Goal: Obtain resource: Obtain resource

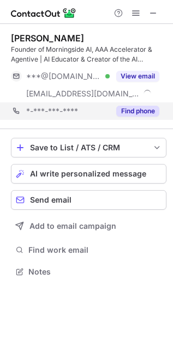
scroll to position [264, 173]
click at [146, 109] on button "Find phone" at bounding box center [137, 111] width 43 height 11
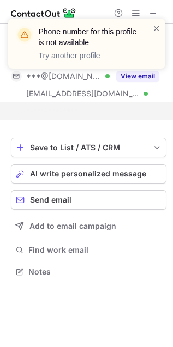
scroll to position [247, 173]
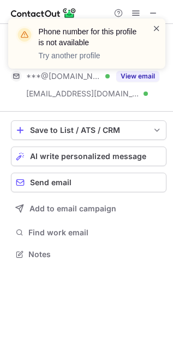
click at [155, 25] on span at bounding box center [156, 28] width 9 height 11
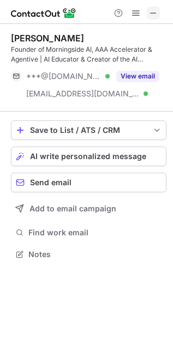
click at [153, 11] on span at bounding box center [153, 13] width 9 height 9
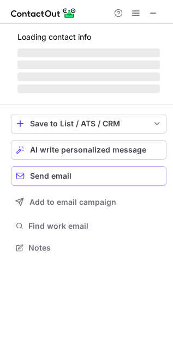
scroll to position [247, 173]
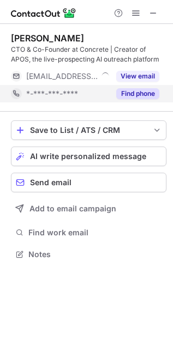
click at [124, 95] on button "Find phone" at bounding box center [137, 93] width 43 height 11
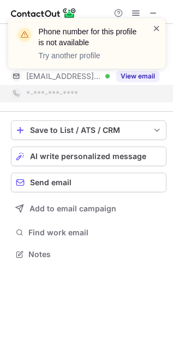
click at [159, 27] on span at bounding box center [156, 28] width 9 height 11
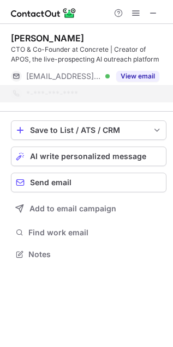
click at [153, 4] on div at bounding box center [86, 12] width 173 height 24
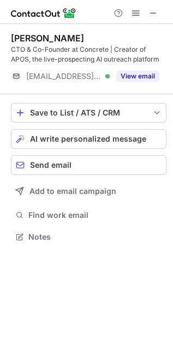
scroll to position [230, 173]
click at [151, 14] on div "Phone number for this profile is not available Try another profile" at bounding box center [86, 19] width 175 height 22
click at [151, 14] on span at bounding box center [153, 13] width 9 height 9
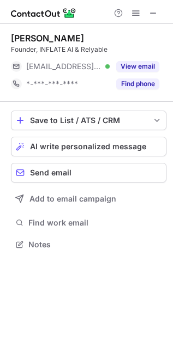
scroll to position [237, 173]
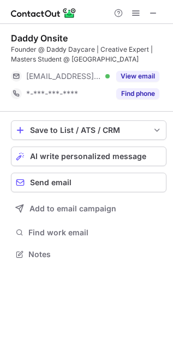
scroll to position [247, 173]
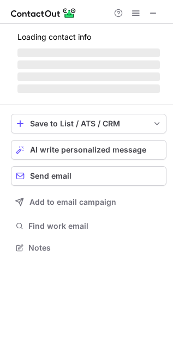
scroll to position [272, 173]
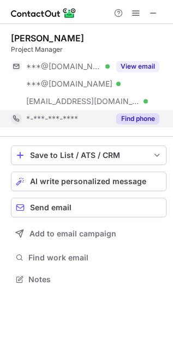
click at [133, 119] on button "Find phone" at bounding box center [137, 118] width 43 height 11
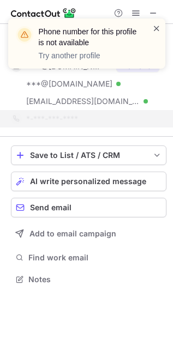
click at [152, 26] on span at bounding box center [156, 28] width 9 height 11
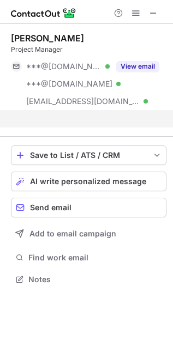
scroll to position [254, 173]
click at [153, 12] on div "Phone number for this profile is not available Try another profile" at bounding box center [86, 48] width 175 height 81
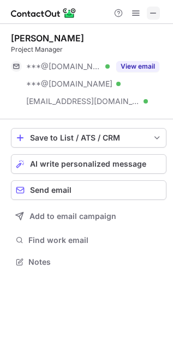
click at [153, 14] on span at bounding box center [153, 13] width 9 height 9
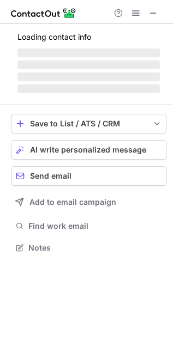
scroll to position [247, 173]
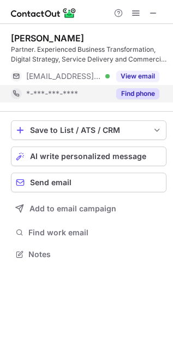
click at [137, 91] on button "Find phone" at bounding box center [137, 93] width 43 height 11
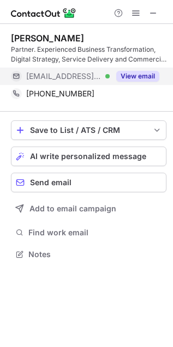
click at [135, 74] on button "View email" at bounding box center [137, 76] width 43 height 11
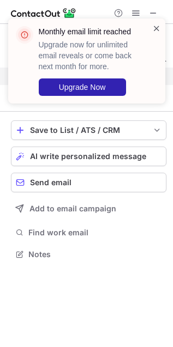
click at [158, 28] on span at bounding box center [156, 28] width 9 height 11
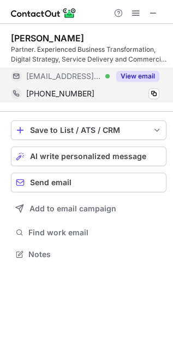
click at [159, 88] on div "+6421996685 Copy" at bounding box center [85, 93] width 148 height 17
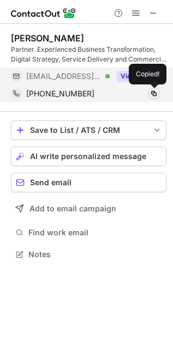
click at [150, 93] on span at bounding box center [153, 93] width 9 height 9
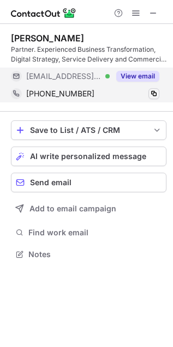
click at [150, 93] on span at bounding box center [153, 93] width 9 height 9
click at [154, 95] on span at bounding box center [153, 93] width 9 height 9
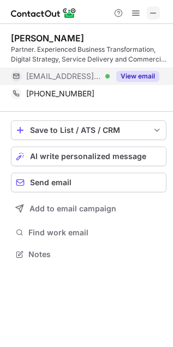
click at [157, 9] on span at bounding box center [153, 13] width 9 height 9
click at [154, 14] on span at bounding box center [153, 13] width 9 height 9
drag, startPoint x: 152, startPoint y: 8, endPoint x: 106, endPoint y: 17, distance: 47.3
click at [153, 9] on span at bounding box center [153, 13] width 9 height 9
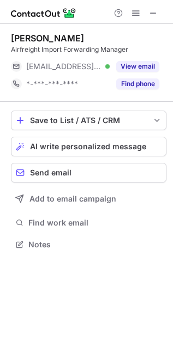
scroll to position [237, 173]
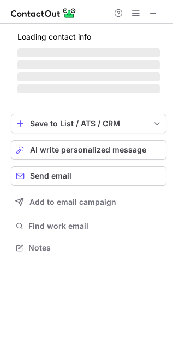
scroll to position [247, 173]
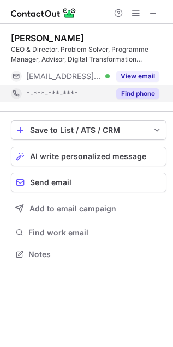
drag, startPoint x: 140, startPoint y: 93, endPoint x: 135, endPoint y: 95, distance: 5.6
click at [140, 93] on button "Find phone" at bounding box center [137, 93] width 43 height 11
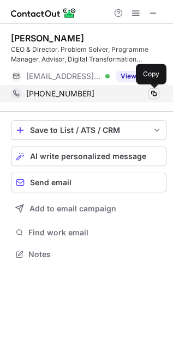
click at [157, 91] on span at bounding box center [153, 93] width 9 height 9
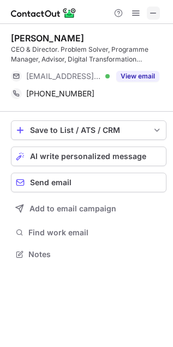
click at [155, 10] on span at bounding box center [153, 13] width 9 height 9
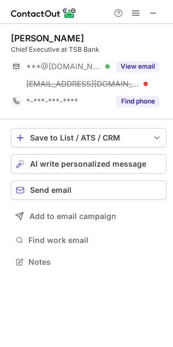
scroll to position [254, 173]
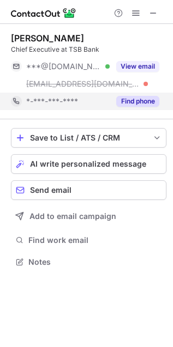
click at [146, 98] on button "Find phone" at bounding box center [137, 101] width 43 height 11
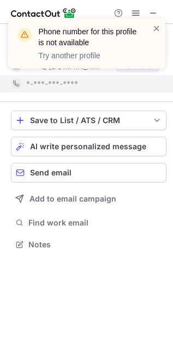
scroll to position [237, 173]
click at [157, 27] on span at bounding box center [156, 28] width 9 height 11
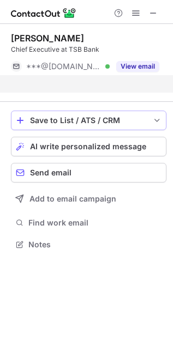
scroll to position [219, 173]
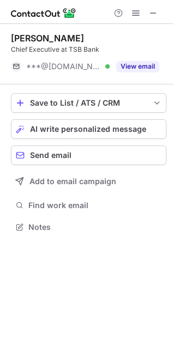
click at [161, 13] on div at bounding box center [136, 13] width 52 height 13
click at [159, 13] on button at bounding box center [153, 13] width 13 height 13
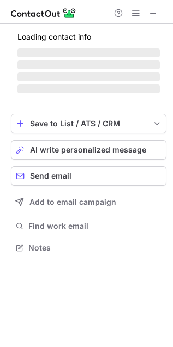
scroll to position [241, 173]
click at [134, 99] on div "Loading contact info ‌ ‌ ‌ ‌" at bounding box center [88, 64] width 155 height 81
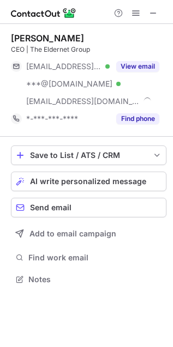
click at [128, 12] on div at bounding box center [136, 13] width 52 height 13
click at [133, 13] on span at bounding box center [135, 13] width 9 height 9
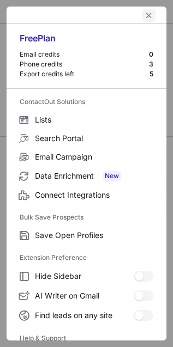
click at [145, 14] on span "left-button" at bounding box center [149, 15] width 9 height 9
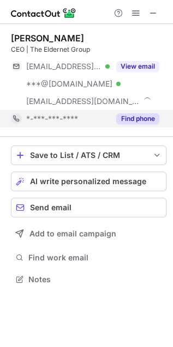
click at [144, 119] on button "Find phone" at bounding box center [137, 118] width 43 height 11
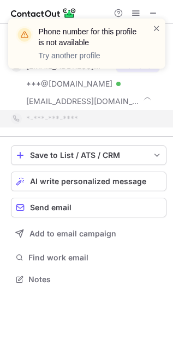
click at [155, 34] on div at bounding box center [156, 43] width 9 height 41
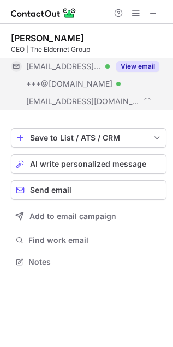
scroll to position [254, 173]
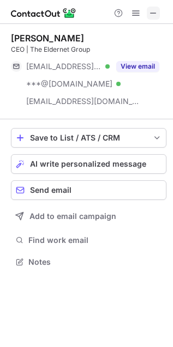
click at [153, 16] on span at bounding box center [153, 13] width 9 height 9
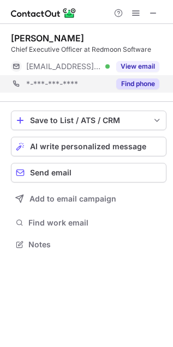
scroll to position [5, 5]
click at [133, 82] on button "Find phone" at bounding box center [137, 84] width 43 height 11
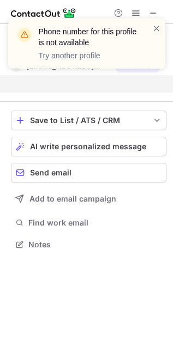
scroll to position [219, 173]
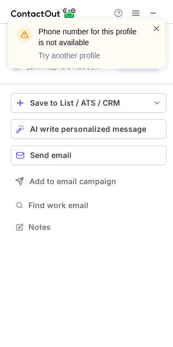
click at [159, 25] on span at bounding box center [156, 28] width 9 height 11
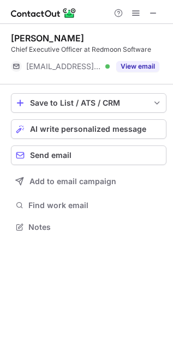
click at [158, 10] on div "Phone number for this profile is not available Try another profile" at bounding box center [86, 48] width 175 height 81
click at [151, 13] on div "Phone number for this profile is not available Try another profile" at bounding box center [86, 48] width 175 height 81
click at [159, 15] on button at bounding box center [153, 13] width 13 height 13
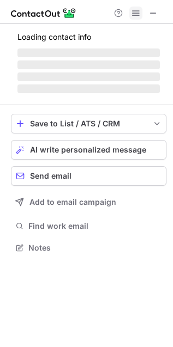
scroll to position [241, 173]
click at [139, 16] on span at bounding box center [135, 13] width 9 height 9
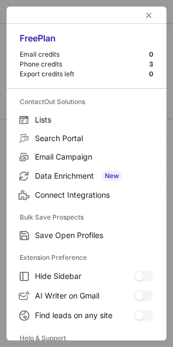
scroll to position [254, 173]
click at [145, 13] on span "left-button" at bounding box center [149, 15] width 9 height 9
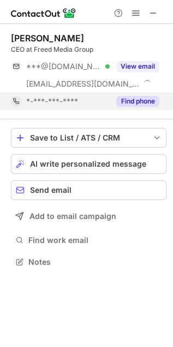
click at [135, 97] on button "Find phone" at bounding box center [137, 101] width 43 height 11
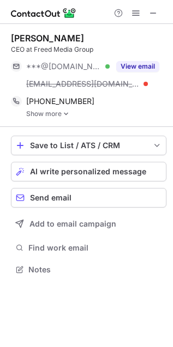
click at [59, 115] on link "Show more" at bounding box center [96, 114] width 140 height 8
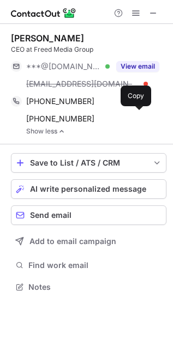
scroll to position [280, 173]
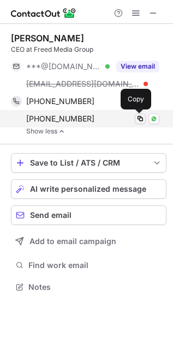
click at [138, 121] on span at bounding box center [140, 119] width 9 height 9
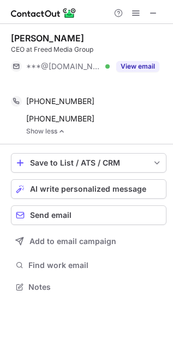
scroll to position [262, 173]
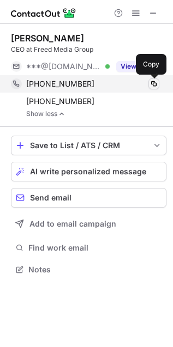
click at [157, 84] on span at bounding box center [153, 84] width 9 height 9
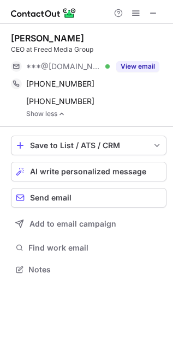
click at [161, 10] on div "Help & Support" at bounding box center [136, 13] width 52 height 13
click at [154, 13] on span at bounding box center [153, 13] width 9 height 9
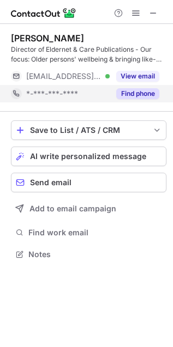
scroll to position [247, 173]
click at [137, 92] on button "Find phone" at bounding box center [137, 93] width 43 height 11
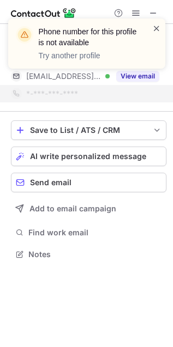
click at [155, 32] on span at bounding box center [156, 28] width 9 height 11
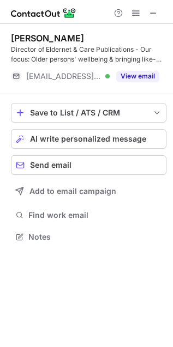
scroll to position [230, 173]
click at [151, 10] on div "Phone number for this profile is not available Try another profile" at bounding box center [86, 19] width 175 height 22
click at [159, 13] on button at bounding box center [153, 13] width 13 height 13
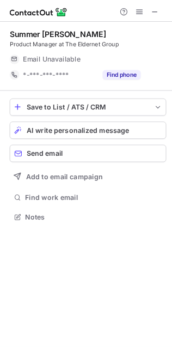
scroll to position [238, 172]
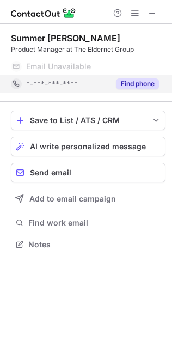
click at [140, 90] on div "Find phone" at bounding box center [135, 83] width 50 height 17
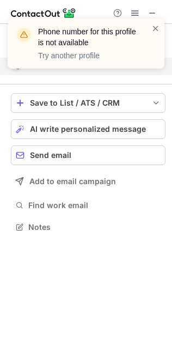
scroll to position [5, 5]
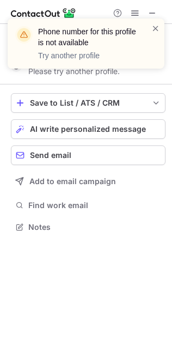
click at [157, 21] on div "Phone number for this profile is not available Try another profile" at bounding box center [86, 44] width 157 height 50
click at [158, 23] on span at bounding box center [156, 28] width 9 height 11
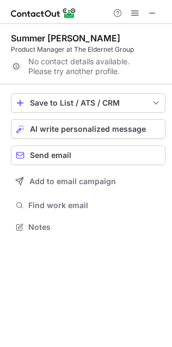
click at [158, 8] on div "Phone number for this profile is not available Try another profile" at bounding box center [86, 48] width 175 height 81
click at [158, 8] on div "Phone number for this profile is not available Try another profile" at bounding box center [86, 19] width 175 height 22
click at [160, 7] on div "Help & Support" at bounding box center [135, 13] width 52 height 13
click at [156, 13] on span at bounding box center [152, 13] width 9 height 9
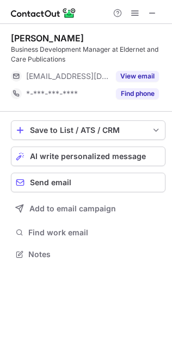
scroll to position [248, 172]
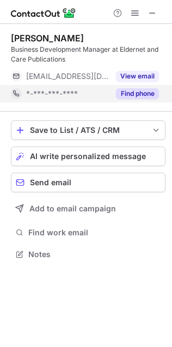
click at [134, 92] on button "Find phone" at bounding box center [137, 93] width 43 height 11
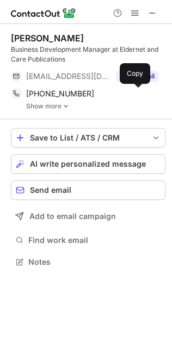
scroll to position [255, 172]
click at [61, 107] on link "Show more" at bounding box center [96, 107] width 140 height 8
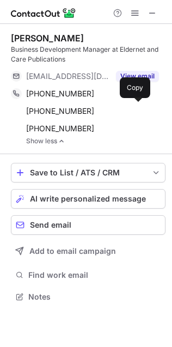
scroll to position [290, 172]
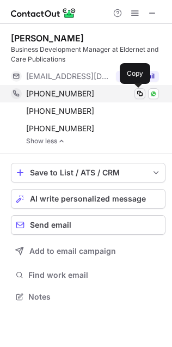
click at [144, 95] on span at bounding box center [140, 93] width 9 height 9
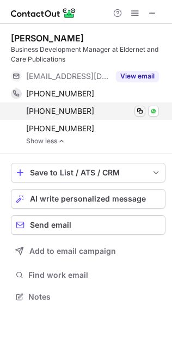
click at [138, 109] on span at bounding box center [140, 111] width 9 height 9
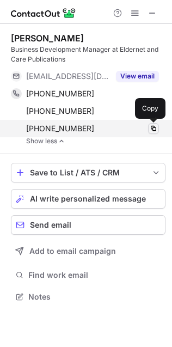
click at [157, 129] on span at bounding box center [153, 128] width 9 height 9
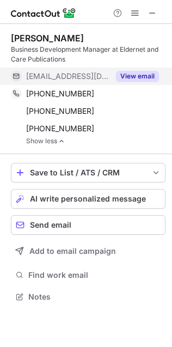
click at [120, 75] on button "View email" at bounding box center [137, 76] width 43 height 11
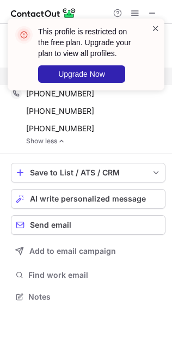
click at [153, 25] on span at bounding box center [156, 28] width 9 height 11
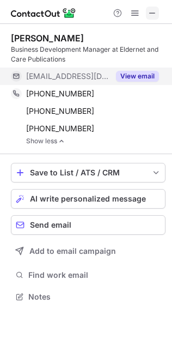
click at [149, 17] on span at bounding box center [152, 13] width 9 height 9
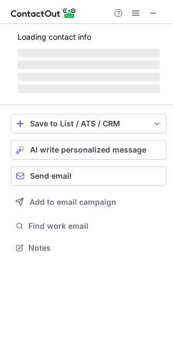
scroll to position [5, 5]
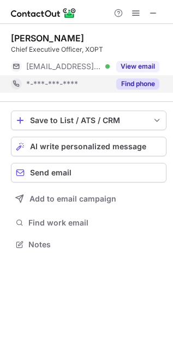
click at [144, 85] on button "Find phone" at bounding box center [137, 84] width 43 height 11
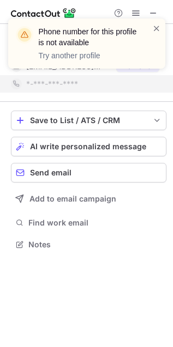
drag, startPoint x: 155, startPoint y: 30, endPoint x: 0, endPoint y: 65, distance: 159.3
click at [140, 33] on div "Phone number for this profile is not available Try another profile" at bounding box center [86, 44] width 157 height 50
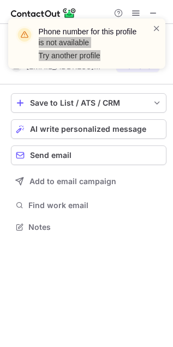
scroll to position [219, 173]
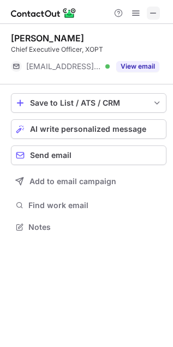
click at [153, 17] on span at bounding box center [153, 13] width 9 height 9
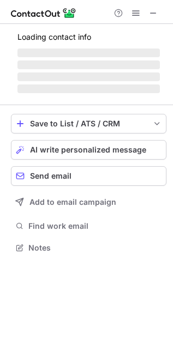
scroll to position [264, 173]
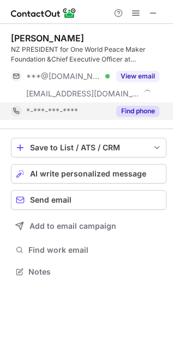
click at [131, 106] on button "Find phone" at bounding box center [137, 111] width 43 height 11
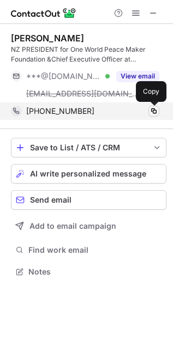
click at [154, 109] on span at bounding box center [153, 111] width 9 height 9
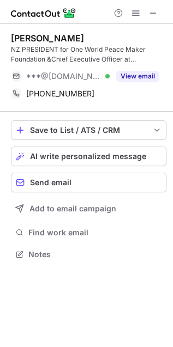
scroll to position [247, 173]
click at [157, 9] on span at bounding box center [153, 13] width 9 height 9
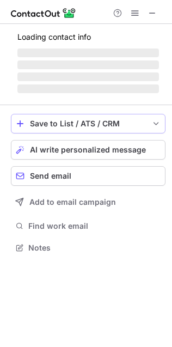
scroll to position [254, 172]
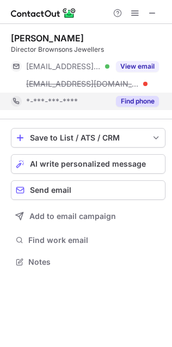
click at [144, 101] on button "Find phone" at bounding box center [137, 101] width 43 height 11
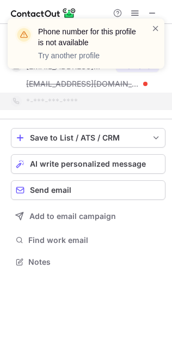
click at [129, 11] on div "Phone number for this profile is not available Try another profile" at bounding box center [86, 48] width 175 height 81
click at [135, 11] on div "Phone number for this profile is not available Try another profile" at bounding box center [86, 48] width 175 height 81
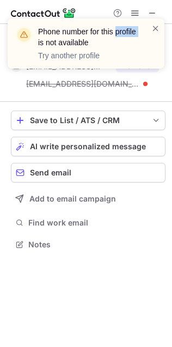
scroll to position [5, 5]
click at [133, 11] on div "Phone number for this profile is not available Try another profile" at bounding box center [86, 48] width 175 height 81
click at [159, 25] on span at bounding box center [156, 28] width 9 height 11
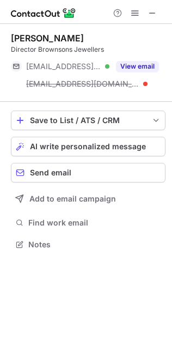
click at [133, 10] on div "Phone number for this profile is not available Try another profile" at bounding box center [86, 19] width 175 height 22
click at [133, 13] on span at bounding box center [135, 13] width 9 height 9
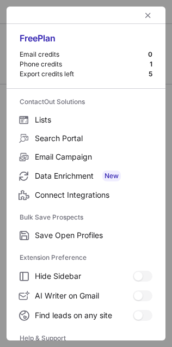
scroll to position [5, 5]
click at [144, 11] on span "left-button" at bounding box center [148, 15] width 9 height 9
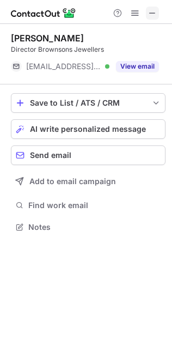
click at [154, 9] on span at bounding box center [152, 13] width 9 height 9
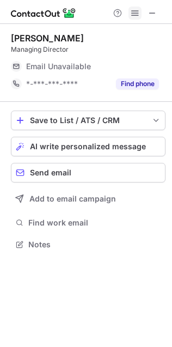
scroll to position [241, 172]
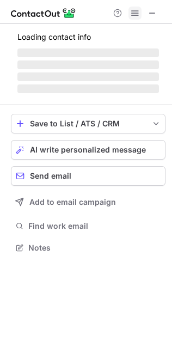
click at [136, 17] on span at bounding box center [135, 13] width 9 height 9
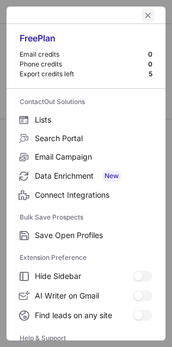
click at [144, 16] on span "left-button" at bounding box center [148, 15] width 9 height 9
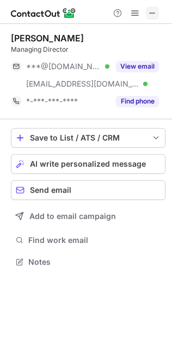
click at [157, 9] on span at bounding box center [152, 13] width 9 height 9
